Goal: Task Accomplishment & Management: Manage account settings

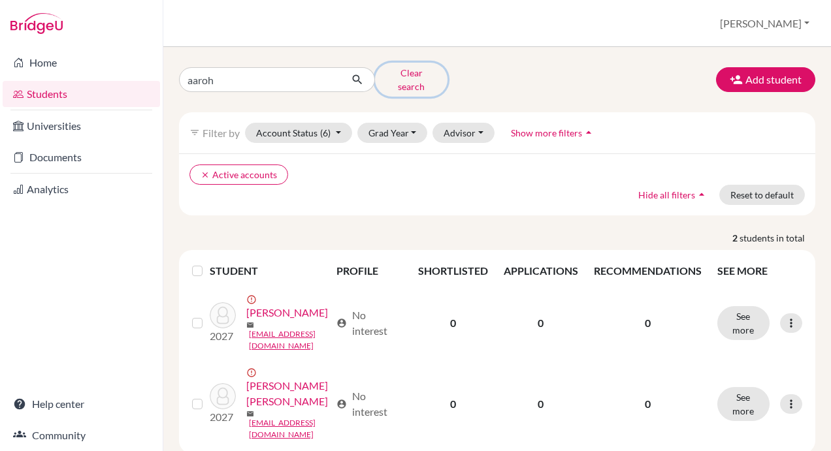
click at [421, 73] on button "Clear search" at bounding box center [411, 80] width 73 height 34
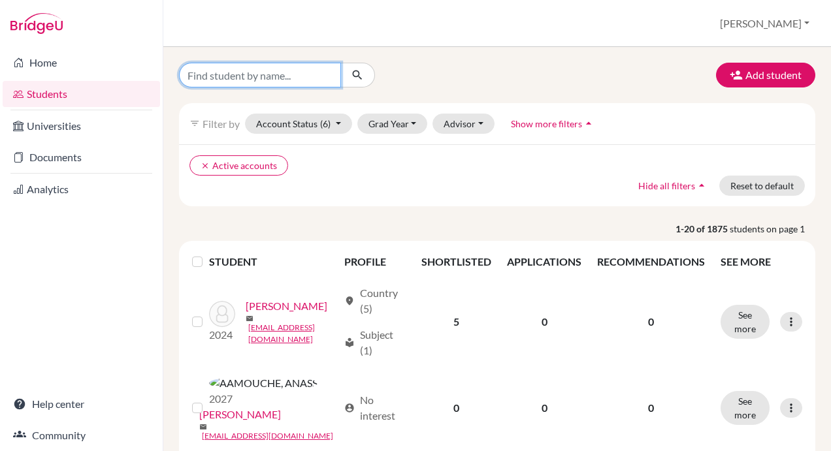
click at [258, 76] on input "Find student by name..." at bounding box center [260, 75] width 162 height 25
type input "[PERSON_NAME]"
click button "submit" at bounding box center [357, 75] width 35 height 25
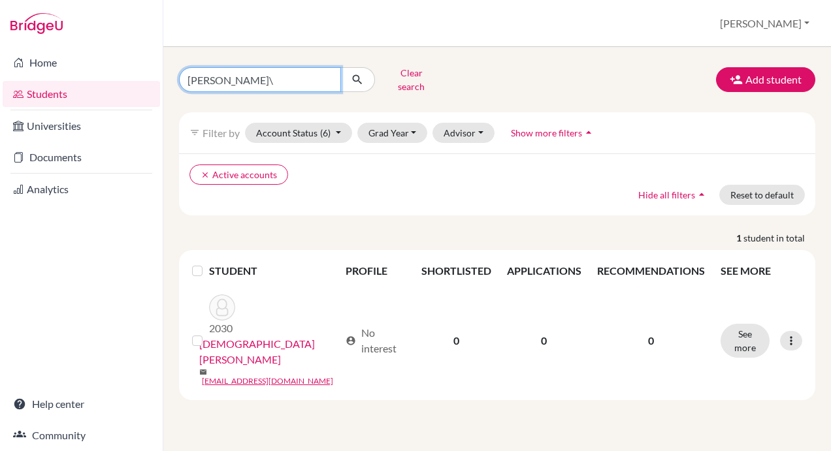
click at [261, 82] on input "[PERSON_NAME]\" at bounding box center [260, 79] width 162 height 25
type input "[PERSON_NAME]"
click button "submit" at bounding box center [357, 79] width 35 height 25
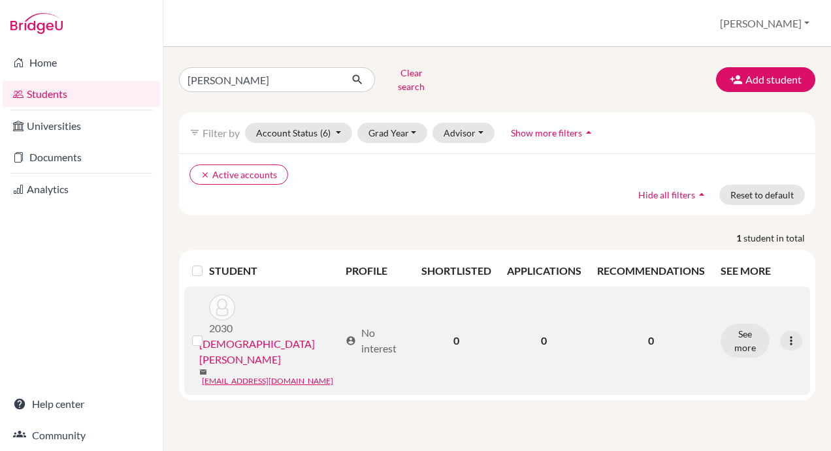
click at [257, 336] on link "[DEMOGRAPHIC_DATA][PERSON_NAME]" at bounding box center [269, 351] width 140 height 31
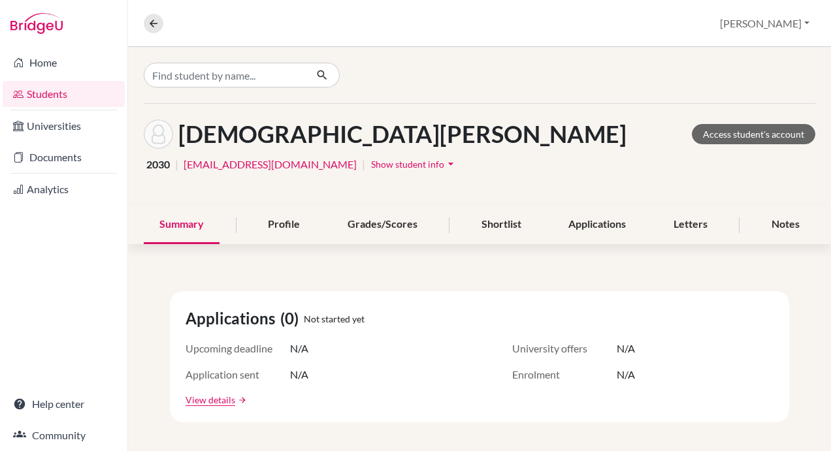
click at [383, 165] on span "Show student info" at bounding box center [407, 164] width 73 height 11
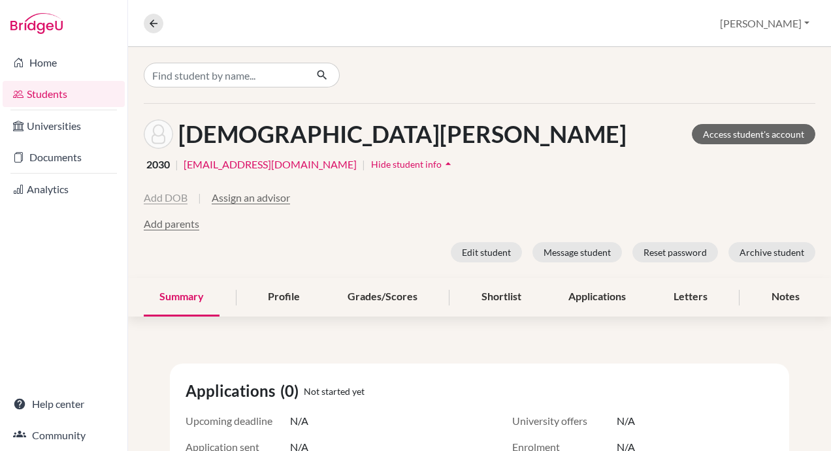
click at [153, 196] on button "Add DOB" at bounding box center [166, 198] width 44 height 16
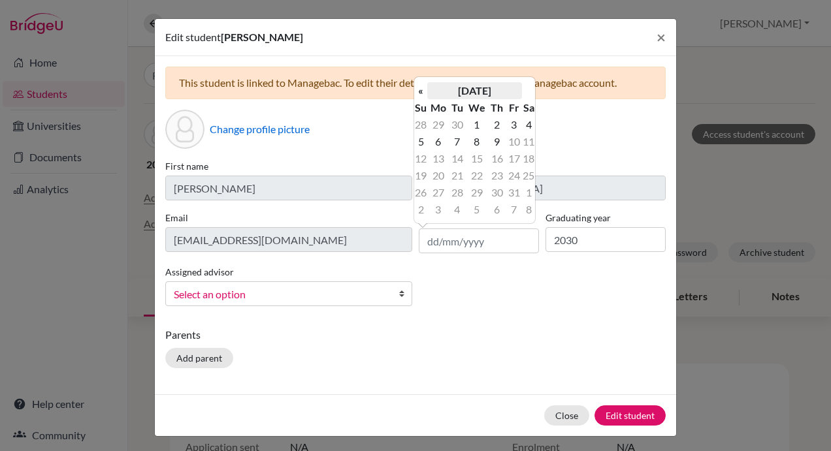
click at [458, 90] on th "[DATE]" at bounding box center [474, 90] width 95 height 17
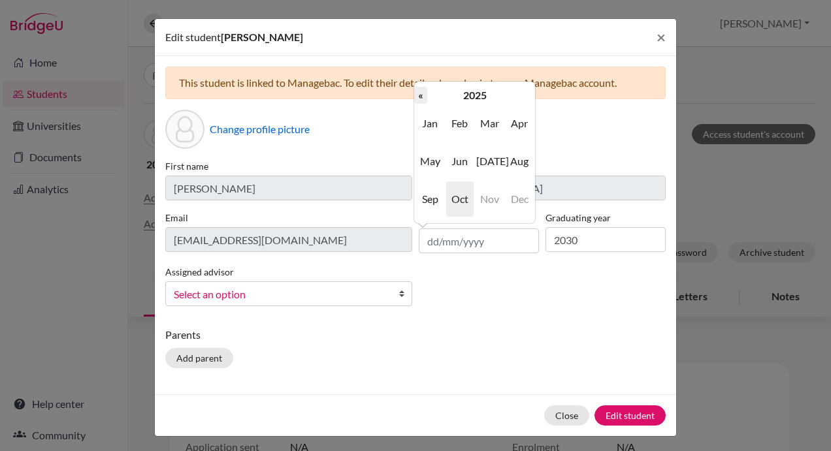
click at [422, 92] on th "«" at bounding box center [420, 95] width 13 height 17
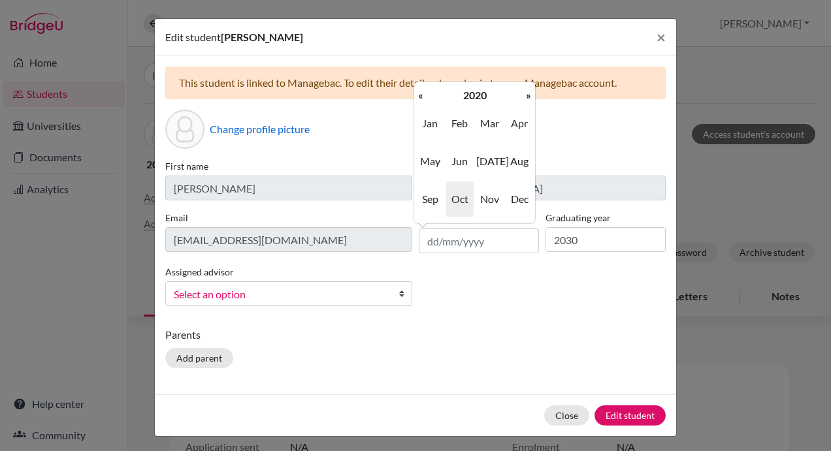
click at [422, 92] on th "«" at bounding box center [420, 95] width 13 height 17
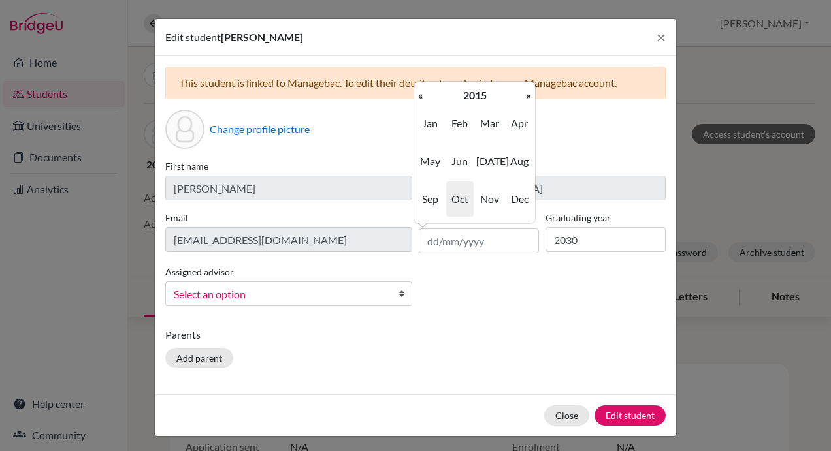
click at [422, 92] on th "«" at bounding box center [420, 95] width 13 height 17
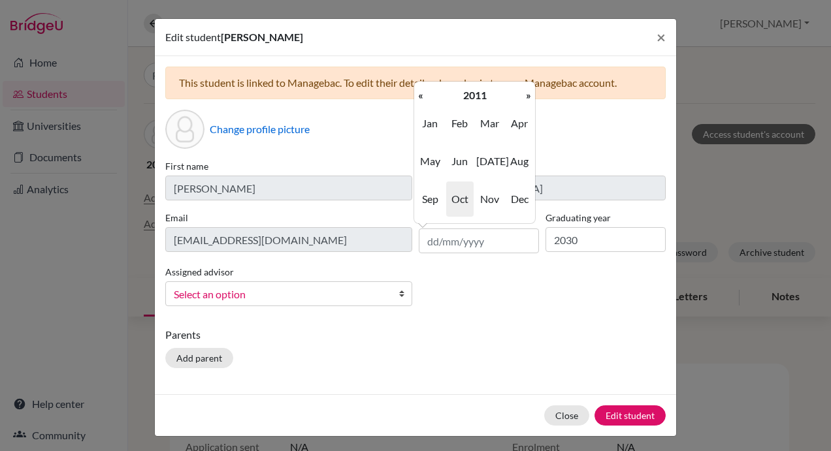
click at [422, 92] on th "«" at bounding box center [420, 95] width 13 height 17
click at [528, 93] on th "»" at bounding box center [528, 95] width 13 height 17
click at [459, 196] on span "Oct" at bounding box center [459, 199] width 27 height 35
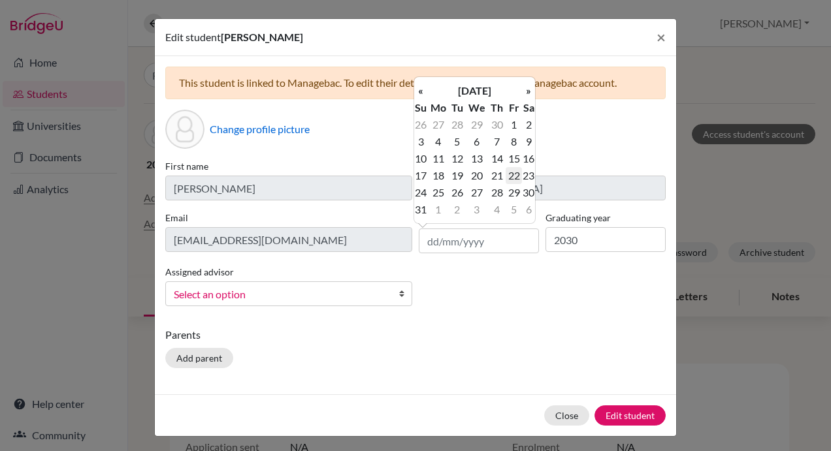
click at [511, 174] on td "22" at bounding box center [514, 175] width 16 height 17
type input "[DATE]"
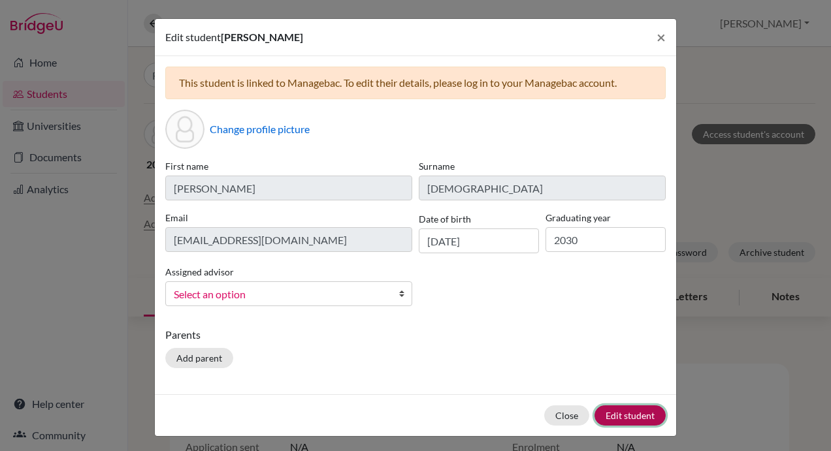
click at [631, 414] on button "Edit student" at bounding box center [630, 416] width 71 height 20
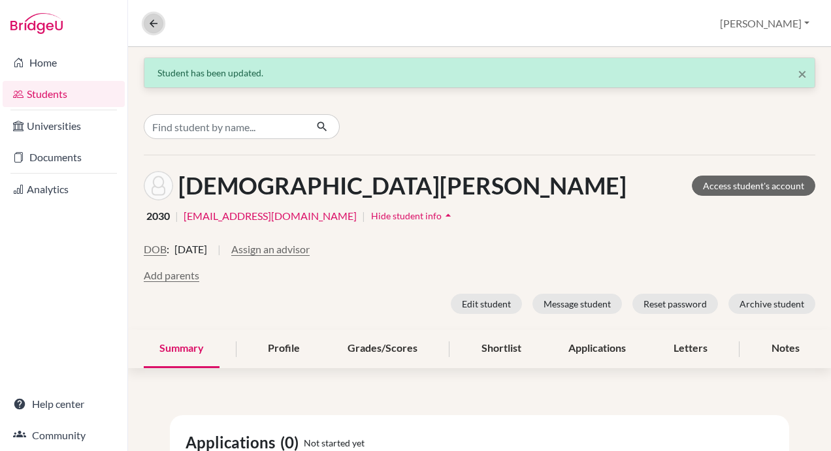
click at [148, 21] on icon at bounding box center [154, 24] width 12 height 12
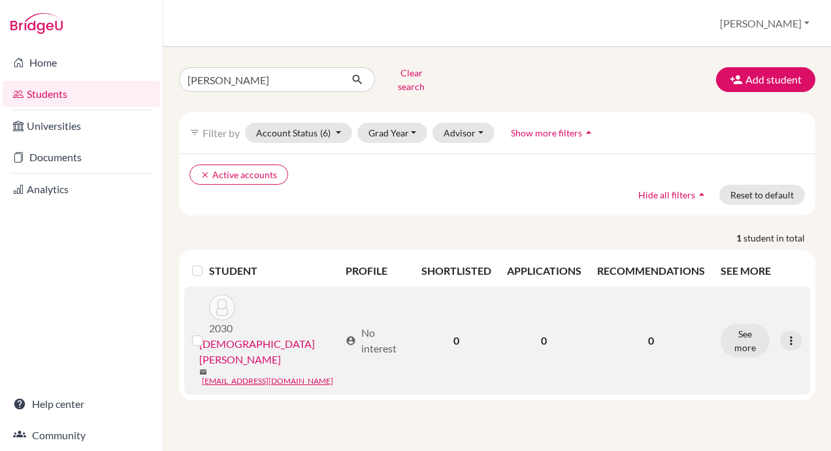
click at [203, 333] on div at bounding box center [200, 341] width 16 height 16
click at [208, 333] on label at bounding box center [208, 333] width 0 height 0
click at [0, 0] on input "checkbox" at bounding box center [0, 0] width 0 height 0
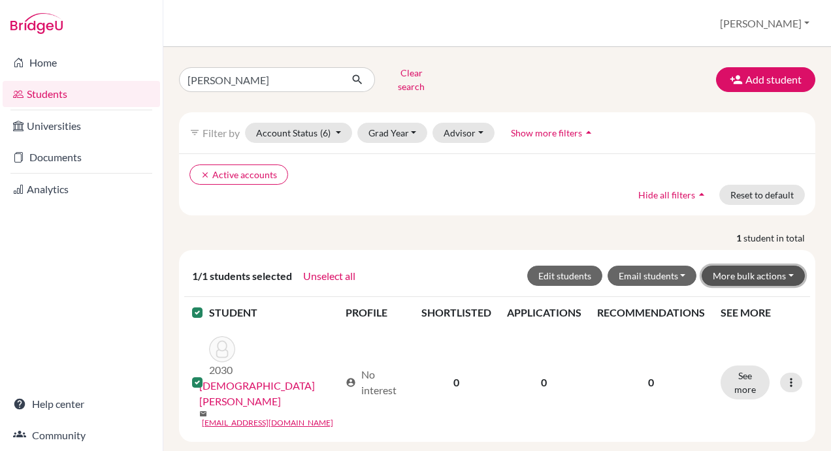
click at [776, 266] on button "More bulk actions" at bounding box center [753, 276] width 103 height 20
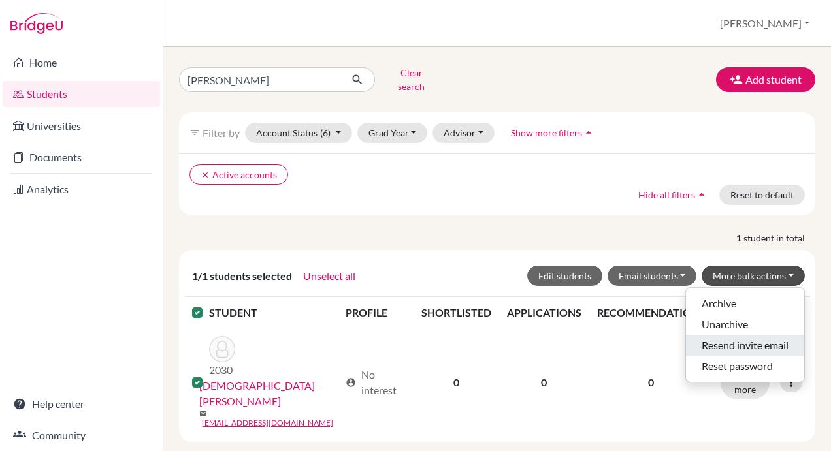
click at [745, 336] on button "Resend invite email" at bounding box center [745, 345] width 118 height 21
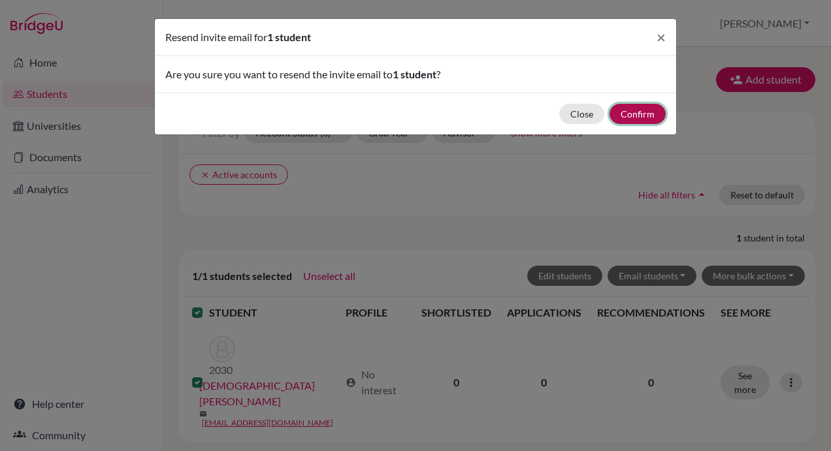
click at [644, 110] on button "Confirm" at bounding box center [638, 114] width 56 height 20
